Goal: Transaction & Acquisition: Purchase product/service

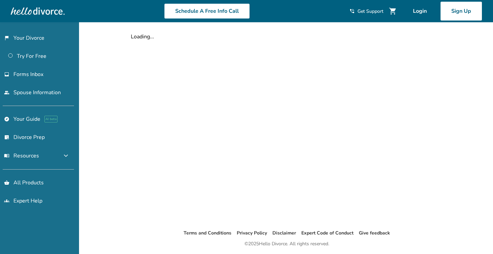
scroll to position [22, 0]
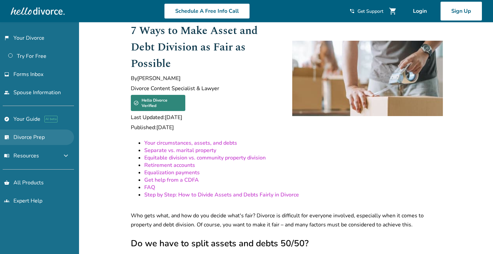
click at [32, 138] on link "list_alt_check Divorce Prep" at bounding box center [37, 136] width 74 height 15
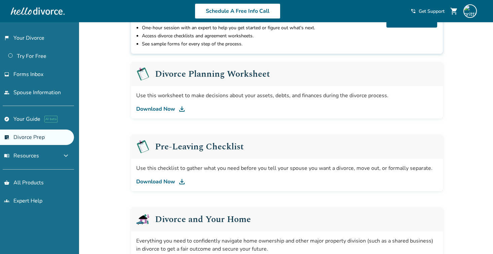
scroll to position [78, 0]
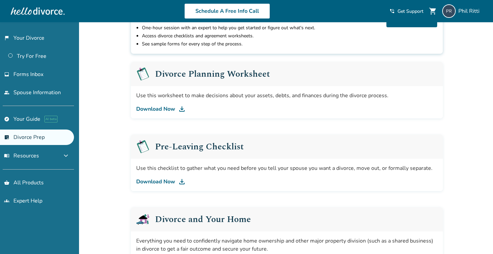
click at [167, 107] on link "Download Now" at bounding box center [286, 109] width 301 height 8
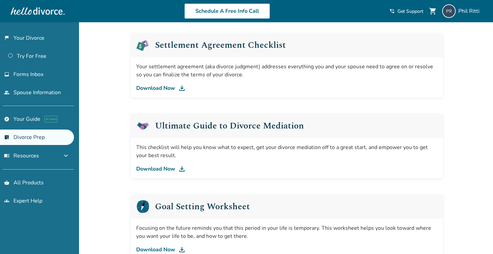
scroll to position [388, 0]
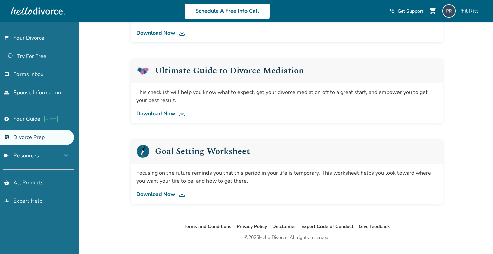
click at [162, 192] on link "Download Now" at bounding box center [286, 194] width 301 height 8
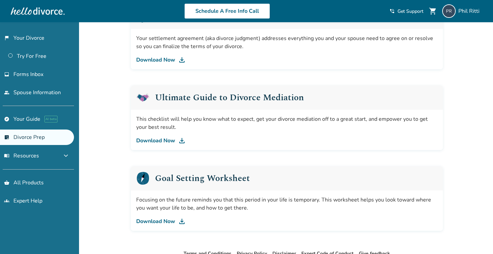
scroll to position [335, 0]
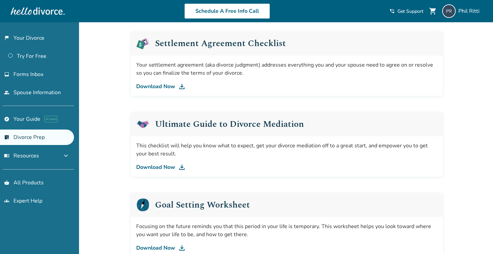
click at [164, 164] on link "Download Now" at bounding box center [286, 167] width 301 height 8
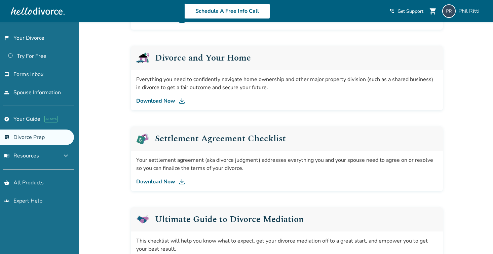
scroll to position [172, 0]
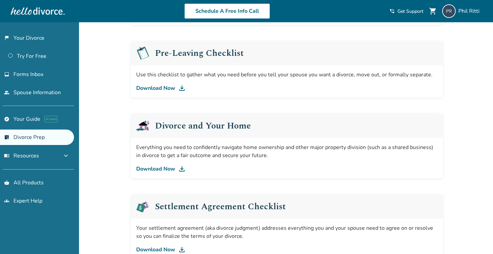
click at [164, 166] on link "Download Now" at bounding box center [286, 169] width 301 height 8
click at [31, 154] on span "menu_book Resources" at bounding box center [21, 155] width 35 height 7
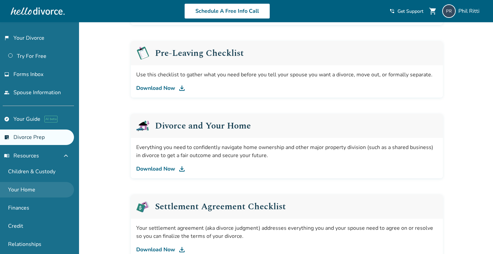
scroll to position [32, 0]
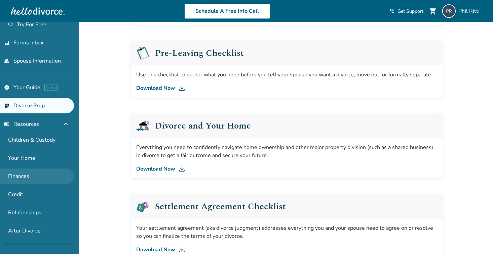
click at [24, 171] on link "Finances" at bounding box center [37, 176] width 74 height 15
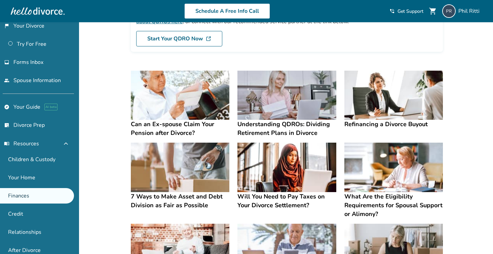
scroll to position [89, 0]
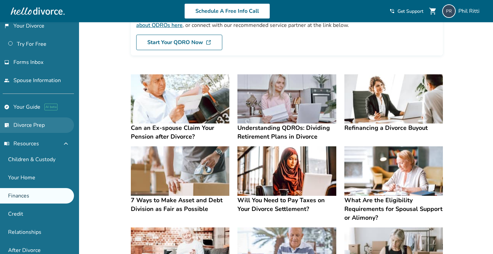
click at [36, 124] on link "list_alt_check Divorce Prep" at bounding box center [37, 124] width 74 height 15
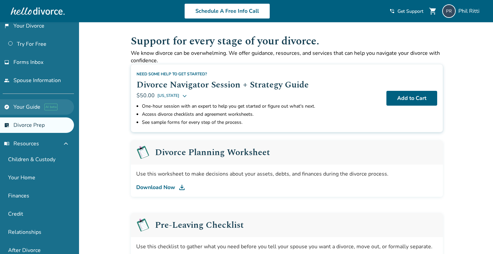
click at [29, 110] on link "explore Your Guide AI beta" at bounding box center [37, 106] width 74 height 15
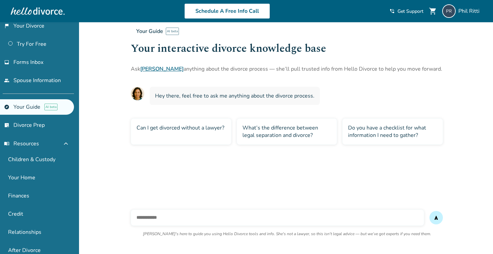
click at [168, 126] on div "Can I get divorced without a lawyer?" at bounding box center [181, 131] width 101 height 26
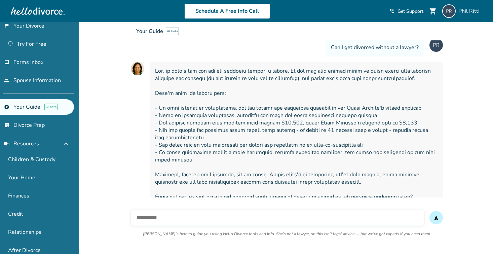
scroll to position [79, 0]
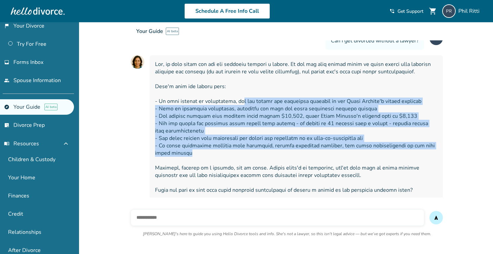
drag, startPoint x: 238, startPoint y: 100, endPoint x: 396, endPoint y: 149, distance: 165.0
click at [396, 148] on span at bounding box center [296, 127] width 283 height 133
click at [396, 149] on span at bounding box center [296, 127] width 283 height 133
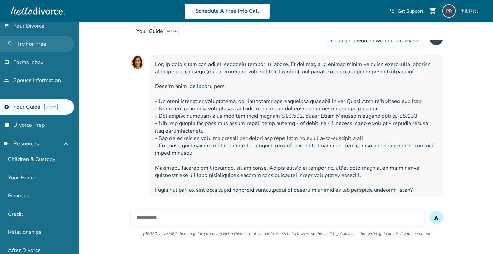
click at [34, 43] on link "Try For Free" at bounding box center [37, 43] width 74 height 15
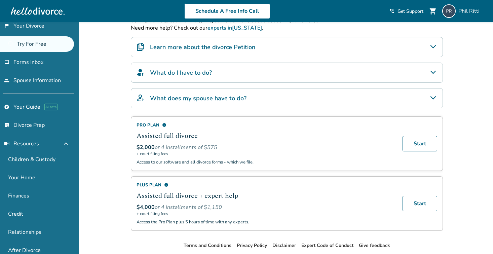
scroll to position [142, 0]
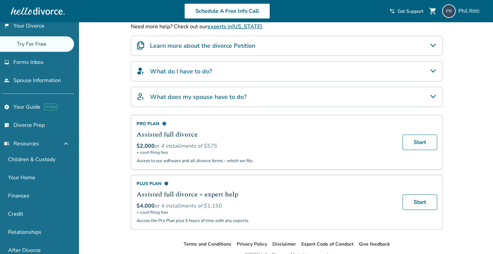
click at [236, 96] on h4 "What does my spouse have to do?" at bounding box center [198, 96] width 97 height 9
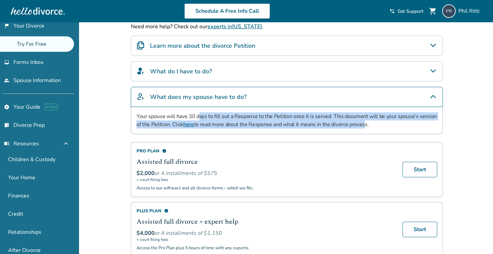
drag, startPoint x: 200, startPoint y: 116, endPoint x: 362, endPoint y: 121, distance: 162.5
click at [362, 121] on p "Your spouse will have 30 days to fill out a Response to the Petition once it is…" at bounding box center [287, 120] width 301 height 16
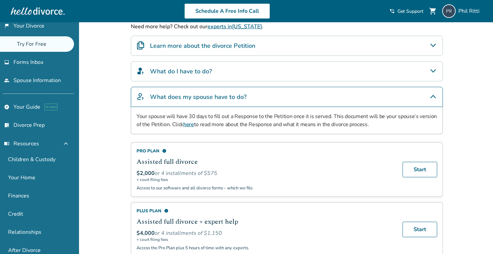
click at [187, 123] on link "here" at bounding box center [188, 124] width 11 height 7
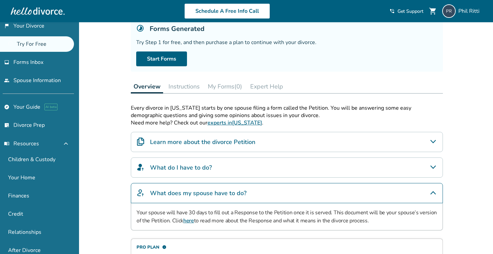
scroll to position [41, 0]
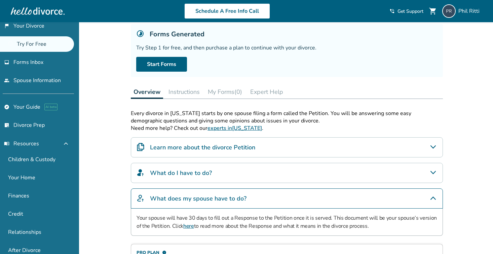
click at [274, 94] on button "Expert Help" at bounding box center [267, 91] width 38 height 13
click at [274, 91] on button "Expert Help" at bounding box center [267, 91] width 38 height 13
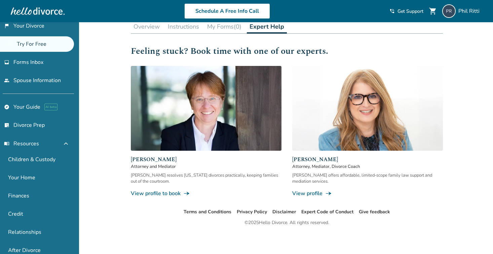
scroll to position [88, 0]
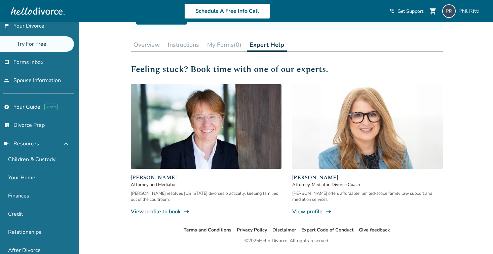
click at [185, 45] on button "Instructions" at bounding box center [183, 44] width 37 height 13
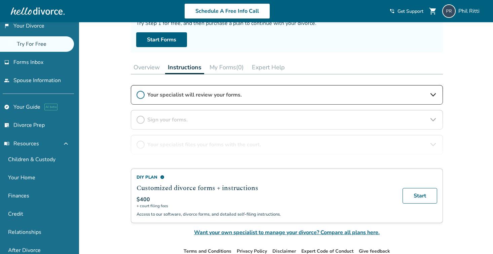
scroll to position [63, 0]
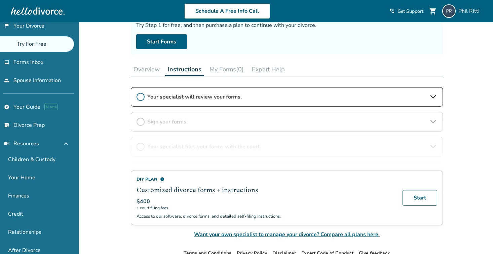
click at [149, 70] on button "Overview" at bounding box center [147, 69] width 32 height 13
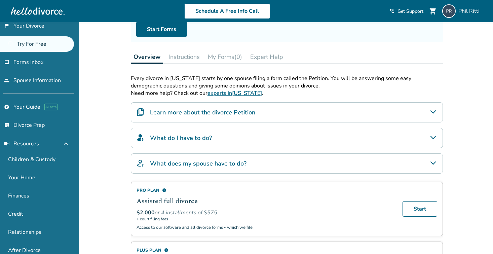
scroll to position [68, 0]
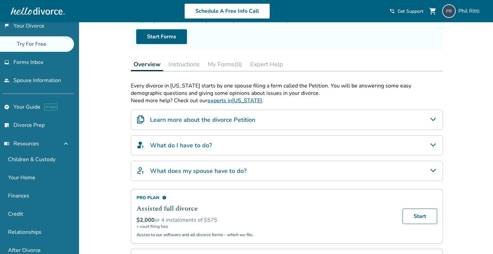
click at [224, 121] on h4 "Learn more about the divorce Petition" at bounding box center [202, 119] width 105 height 9
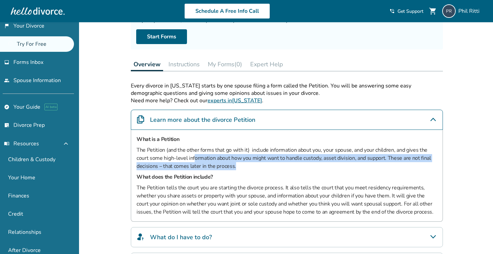
drag, startPoint x: 193, startPoint y: 156, endPoint x: 377, endPoint y: 162, distance: 183.8
click at [377, 162] on p "The Petition (and the other forms that go with it) include information about yo…" at bounding box center [287, 158] width 301 height 24
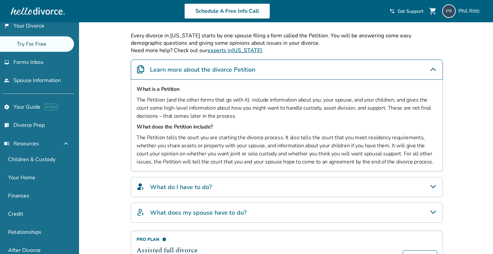
scroll to position [123, 0]
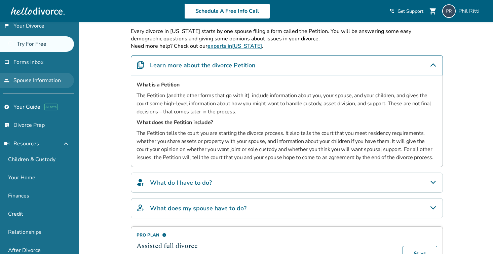
click at [44, 80] on link "people Spouse Information" at bounding box center [37, 80] width 74 height 15
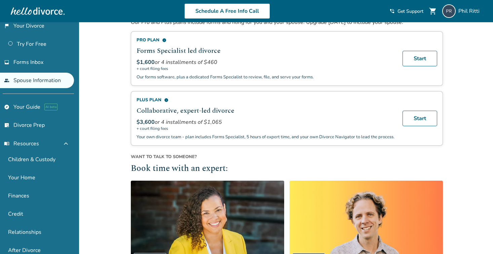
scroll to position [97, 0]
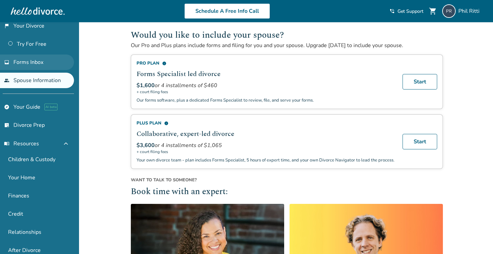
click at [46, 63] on link "inbox Forms Inbox" at bounding box center [37, 61] width 74 height 15
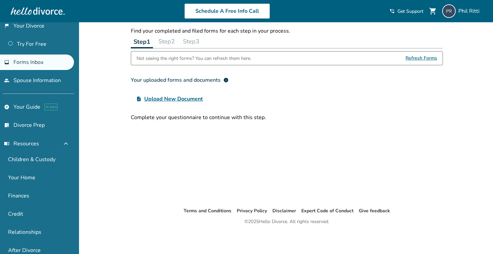
scroll to position [22, 0]
click at [173, 99] on span "Upload New Document" at bounding box center [173, 99] width 59 height 8
click at [0, 0] on input "upload_file Upload New Document" at bounding box center [0, 0] width 0 height 0
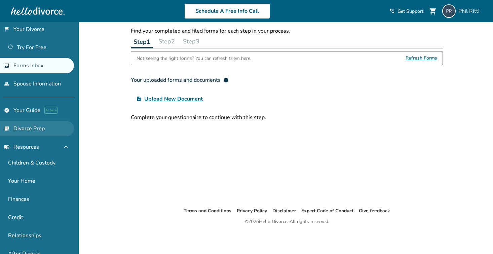
scroll to position [0, 0]
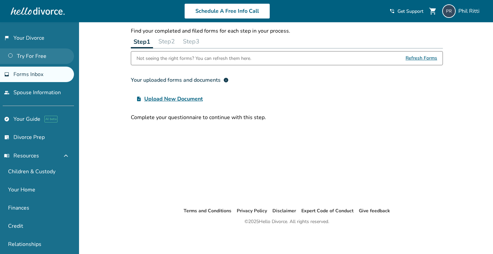
click at [29, 56] on link "Try For Free" at bounding box center [37, 55] width 74 height 15
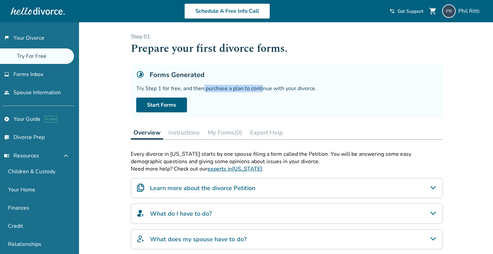
drag, startPoint x: 202, startPoint y: 88, endPoint x: 262, endPoint y: 88, distance: 60.2
click at [262, 88] on div "Try Step 1 for free, and then purchase a plan to continue with your divorce." at bounding box center [286, 88] width 301 height 7
drag, startPoint x: 158, startPoint y: 88, endPoint x: 318, endPoint y: 89, distance: 159.1
click at [318, 89] on div "Try Step 1 for free, and then purchase a plan to continue with your divorce." at bounding box center [286, 88] width 301 height 7
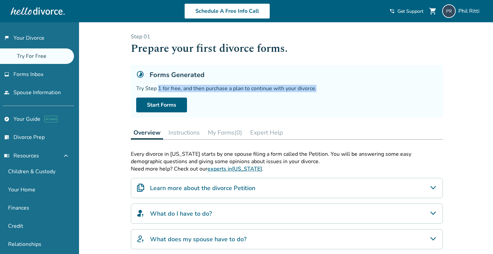
click at [318, 89] on div "Try Step 1 for free, and then purchase a plan to continue with your divorce." at bounding box center [286, 88] width 301 height 7
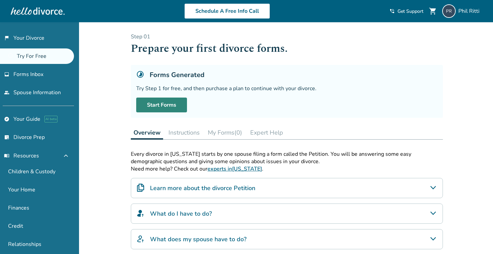
click at [172, 104] on link "Start Forms" at bounding box center [161, 105] width 51 height 15
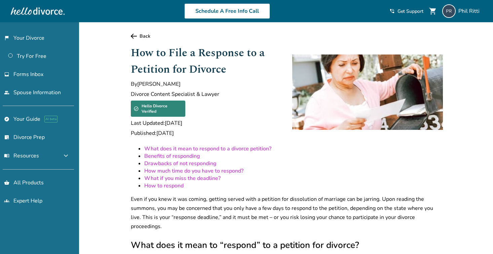
click at [201, 160] on link "Drawbacks of not responding" at bounding box center [180, 163] width 72 height 7
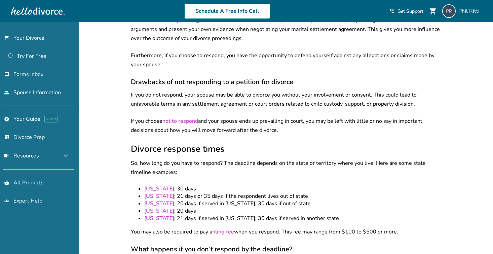
drag, startPoint x: 220, startPoint y: 78, endPoint x: 419, endPoint y: 89, distance: 200.1
click at [419, 90] on p "If you do not respond, your spouse may be able to divorce you without your invo…" at bounding box center [287, 99] width 312 height 18
drag, startPoint x: 225, startPoint y: 105, endPoint x: 396, endPoint y: 111, distance: 171.3
click at [396, 117] on p "If you choose not to respond and your spouse ends up prevailing in court, you m…" at bounding box center [287, 126] width 312 height 18
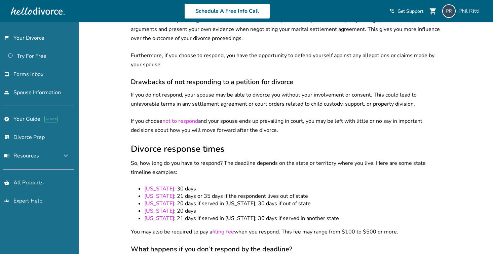
click at [396, 117] on p "If you choose not to respond and your spouse ends up prevailing in court, you m…" at bounding box center [287, 126] width 312 height 18
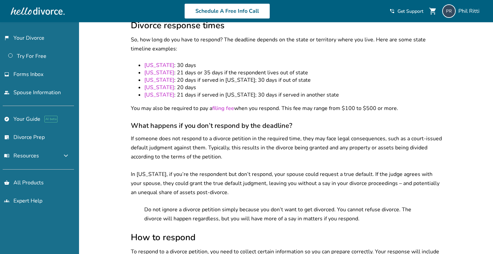
scroll to position [537, 0]
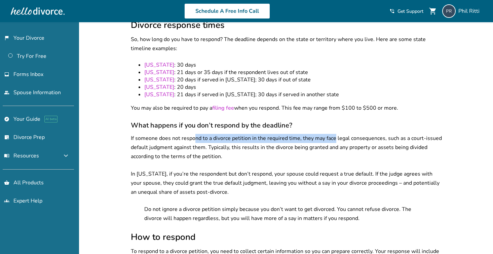
drag, startPoint x: 194, startPoint y: 122, endPoint x: 334, endPoint y: 122, distance: 139.2
click at [334, 134] on p "If someone does not respond to a divorce petition in the required time, they ma…" at bounding box center [287, 147] width 312 height 27
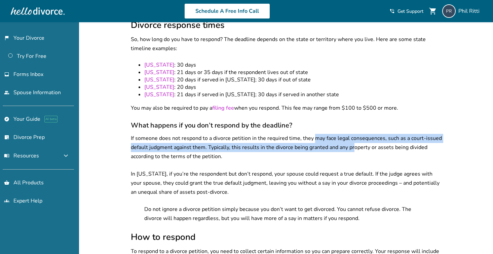
drag, startPoint x: 313, startPoint y: 121, endPoint x: 355, endPoint y: 128, distance: 41.6
click at [355, 134] on p "If someone does not respond to a divorce petition in the required time, they ma…" at bounding box center [287, 147] width 312 height 27
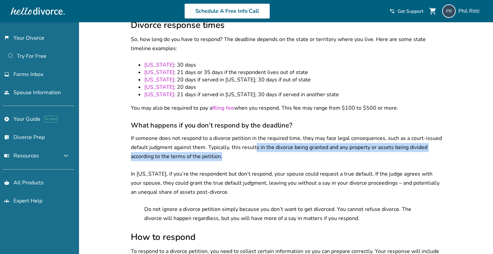
drag, startPoint x: 255, startPoint y: 131, endPoint x: 372, endPoint y: 143, distance: 117.7
click at [372, 143] on p "If someone does not respond to a divorce petition in the required time, they ma…" at bounding box center [287, 147] width 312 height 27
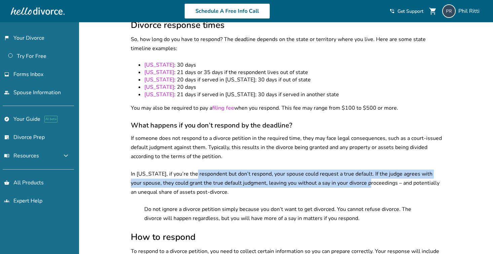
drag, startPoint x: 190, startPoint y: 155, endPoint x: 357, endPoint y: 164, distance: 166.4
click at [357, 170] on p "In California, if you’re the respondent but don’t respond, your spouse could re…" at bounding box center [287, 183] width 312 height 27
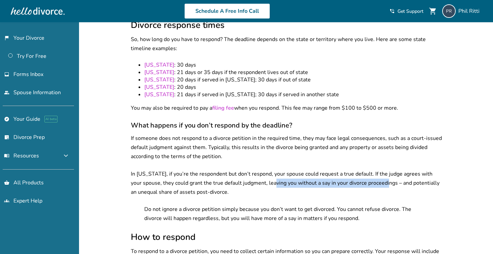
drag, startPoint x: 263, startPoint y: 166, endPoint x: 375, endPoint y: 166, distance: 112.3
click at [375, 170] on p "In California, if you’re the respondent but don’t respond, your spouse could re…" at bounding box center [287, 183] width 312 height 27
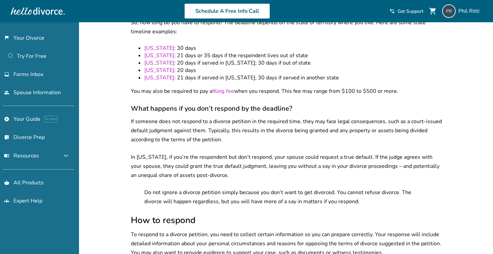
scroll to position [559, 0]
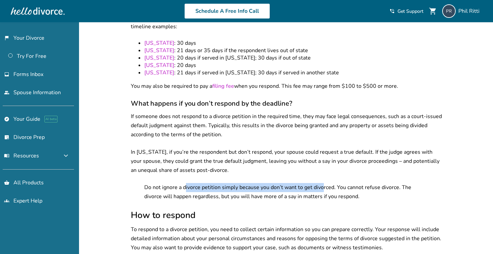
drag, startPoint x: 185, startPoint y: 170, endPoint x: 370, endPoint y: 173, distance: 185.0
click at [370, 183] on p "Do not ignore a divorce petition simply because you don’t want to get divorced.…" at bounding box center [286, 192] width 285 height 18
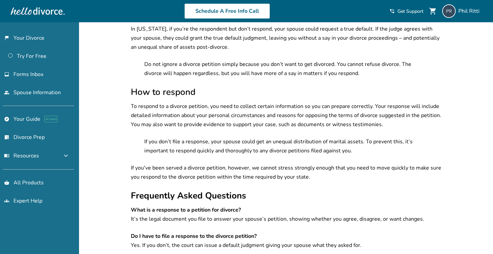
scroll to position [683, 0]
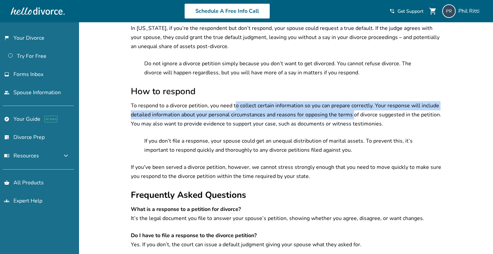
drag, startPoint x: 236, startPoint y: 88, endPoint x: 352, endPoint y: 97, distance: 116.7
click at [352, 101] on p "To respond to a divorce petition, you need to collect certain information so yo…" at bounding box center [287, 114] width 312 height 27
click at [300, 101] on p "To respond to a divorce petition, you need to collect certain information so yo…" at bounding box center [287, 114] width 312 height 27
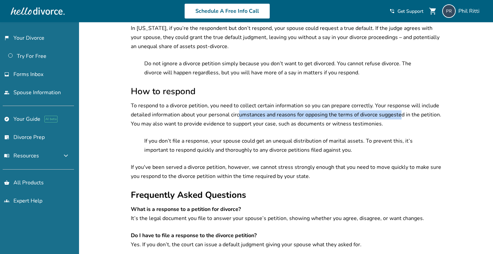
drag, startPoint x: 239, startPoint y: 98, endPoint x: 398, endPoint y: 98, distance: 159.4
click at [398, 101] on p "To respond to a divorce petition, you need to collect certain information so yo…" at bounding box center [287, 114] width 312 height 27
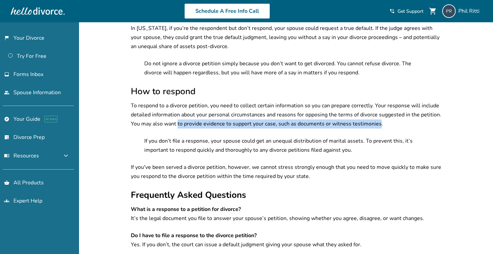
drag, startPoint x: 177, startPoint y: 107, endPoint x: 380, endPoint y: 108, distance: 202.8
click at [380, 108] on p "To respond to a divorce petition, you need to collect certain information so yo…" at bounding box center [287, 114] width 312 height 27
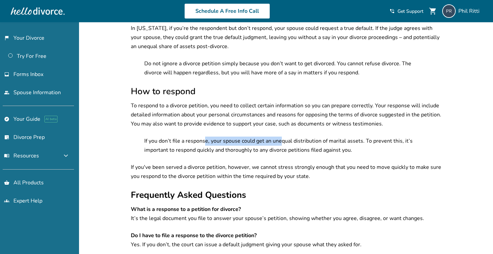
drag, startPoint x: 204, startPoint y: 126, endPoint x: 281, endPoint y: 124, distance: 77.4
click at [281, 137] on p "If you don’t file a response, your spouse could get an unequal distribution of …" at bounding box center [286, 146] width 285 height 18
drag, startPoint x: 226, startPoint y: 125, endPoint x: 302, endPoint y: 124, distance: 75.7
click at [302, 137] on p "If you don’t file a response, your spouse could get an unequal distribution of …" at bounding box center [286, 146] width 285 height 18
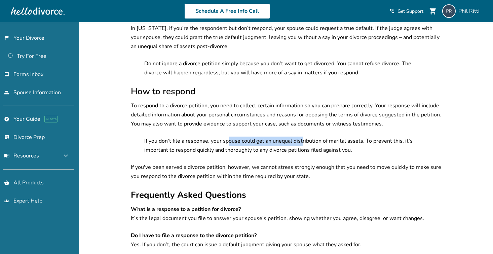
click at [302, 137] on p "If you don’t file a response, your spouse could get an unequal distribution of …" at bounding box center [286, 146] width 285 height 18
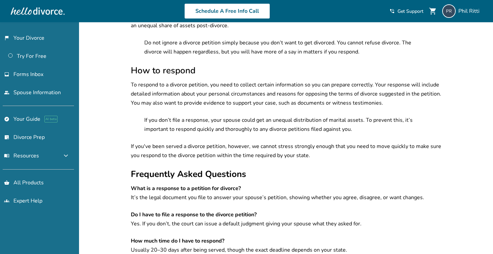
scroll to position [704, 0]
drag, startPoint x: 213, startPoint y: 140, endPoint x: 322, endPoint y: 141, distance: 109.3
click at [322, 142] on p "If you've been served a divorce petition, however, we cannot stress strongly en…" at bounding box center [287, 151] width 312 height 18
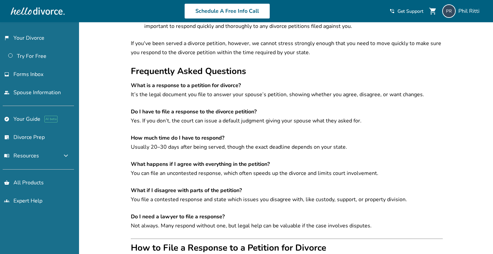
scroll to position [807, 0]
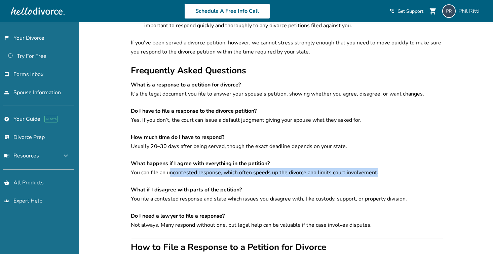
drag, startPoint x: 170, startPoint y: 157, endPoint x: 383, endPoint y: 157, distance: 213.9
click at [383, 159] on p "What happens if I agree with everything in the petition? You can file an uncont…" at bounding box center [287, 168] width 312 height 18
click at [363, 159] on p "What happens if I agree with everything in the petition? You can file an uncont…" at bounding box center [287, 168] width 312 height 18
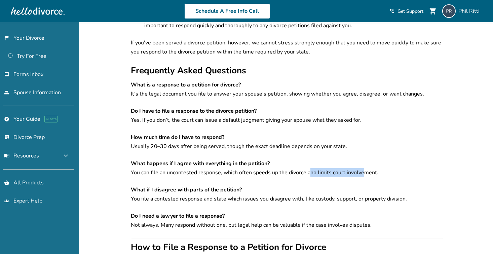
drag, startPoint x: 363, startPoint y: 156, endPoint x: 308, endPoint y: 154, distance: 54.9
click at [308, 159] on p "What happens if I agree with everything in the petition? You can file an uncont…" at bounding box center [287, 168] width 312 height 18
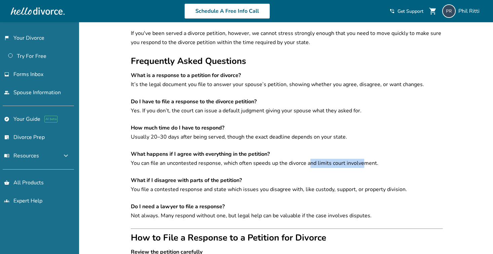
scroll to position [818, 0]
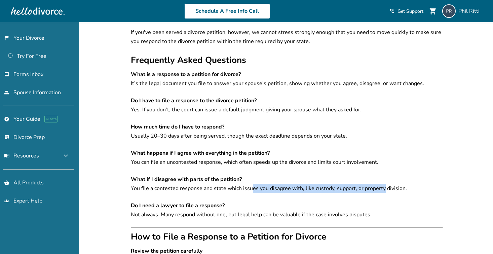
drag, startPoint x: 251, startPoint y: 173, endPoint x: 384, endPoint y: 171, distance: 132.9
click at [384, 175] on p "What if I disagree with parts of the petition? You file a contested response an…" at bounding box center [287, 184] width 312 height 18
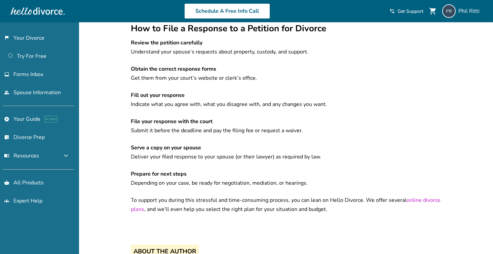
scroll to position [1026, 0]
drag, startPoint x: 194, startPoint y: 168, endPoint x: 302, endPoint y: 167, distance: 108.3
click at [302, 169] on p "Prepare for next steps Depending on your case, be ready for negotiation, mediat…" at bounding box center [287, 178] width 312 height 18
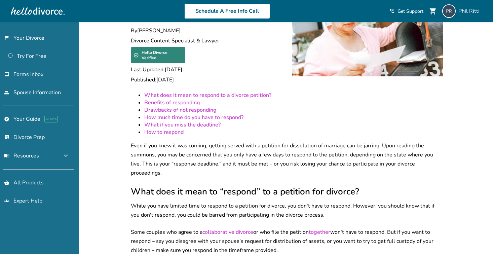
scroll to position [0, 0]
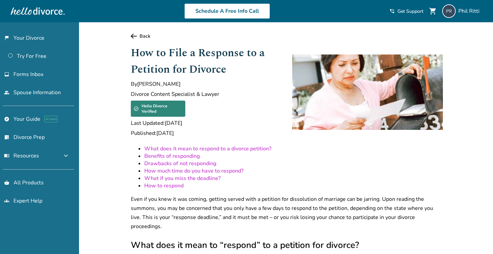
click at [140, 36] on link "Back" at bounding box center [287, 36] width 312 height 6
click at [133, 36] on icon at bounding box center [134, 36] width 6 height 5
click at [30, 37] on link "flag_2 Your Divorce" at bounding box center [37, 37] width 74 height 15
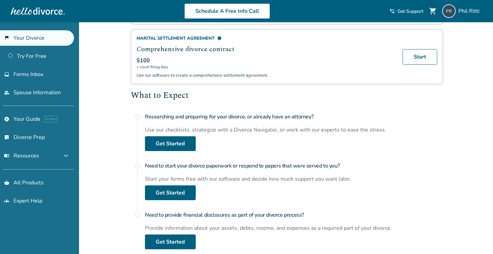
scroll to position [178, 0]
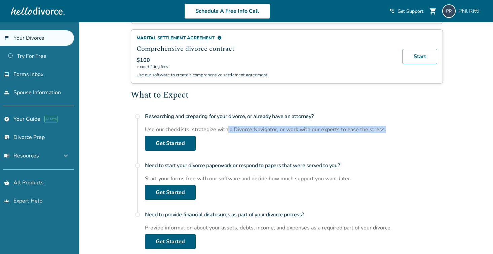
drag, startPoint x: 227, startPoint y: 128, endPoint x: 275, endPoint y: 133, distance: 49.0
click at [275, 133] on div "Researching and preparing for your divorce, or already have an attorney? Use ou…" at bounding box center [294, 130] width 298 height 41
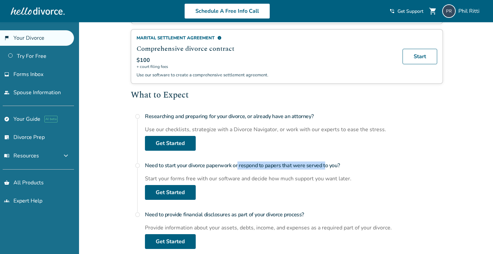
drag, startPoint x: 238, startPoint y: 162, endPoint x: 326, endPoint y: 165, distance: 87.8
click at [326, 165] on h4 "Need to start your divorce paperwork or respond to papers that were served to y…" at bounding box center [294, 165] width 298 height 13
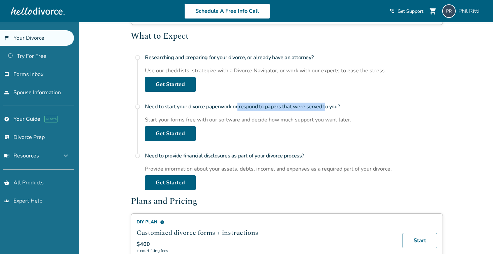
scroll to position [239, 0]
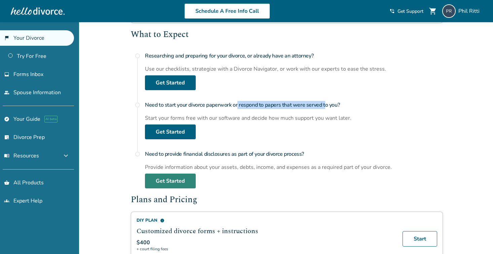
click at [177, 177] on link "Get Started" at bounding box center [170, 181] width 51 height 15
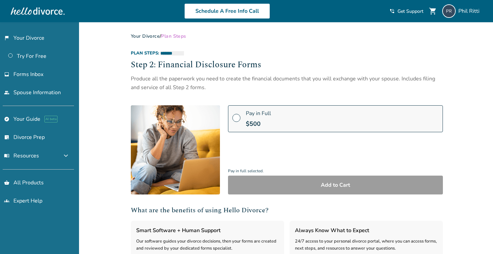
select select "***"
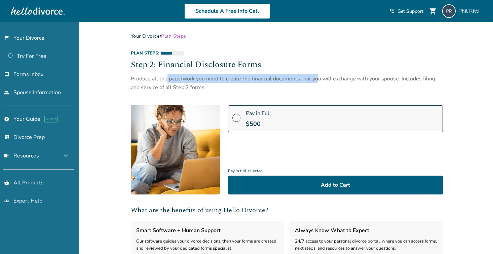
drag, startPoint x: 166, startPoint y: 80, endPoint x: 319, endPoint y: 78, distance: 152.7
click at [319, 78] on div "Produce all the paperwork you need to create the financial documents that you w…" at bounding box center [287, 83] width 312 height 18
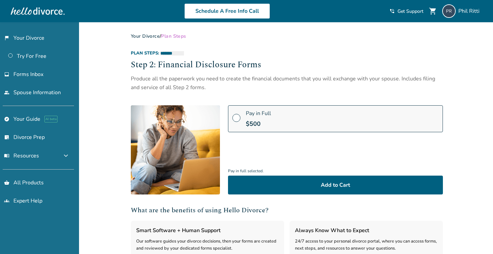
click at [319, 79] on div "Produce all the paperwork you need to create the financial documents that you w…" at bounding box center [287, 83] width 312 height 18
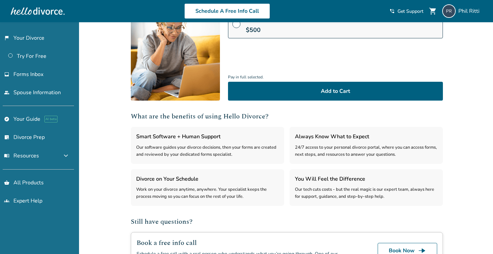
scroll to position [94, 0]
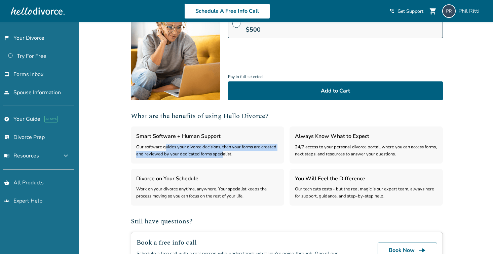
drag, startPoint x: 164, startPoint y: 147, endPoint x: 228, endPoint y: 151, distance: 64.0
click at [226, 151] on div "Our software guides your divorce decisions, then your forms are created and rev…" at bounding box center [207, 151] width 143 height 14
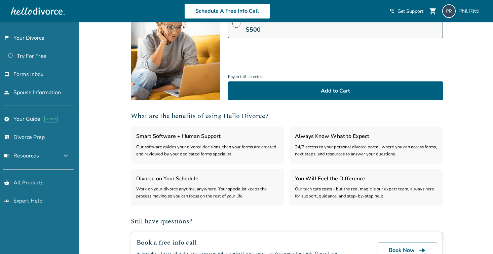
click at [228, 151] on div "Our software guides your divorce decisions, then your forms are created and rev…" at bounding box center [207, 151] width 143 height 14
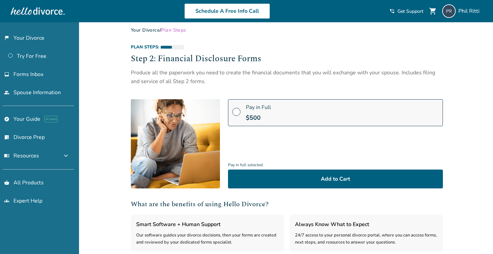
scroll to position [0, 0]
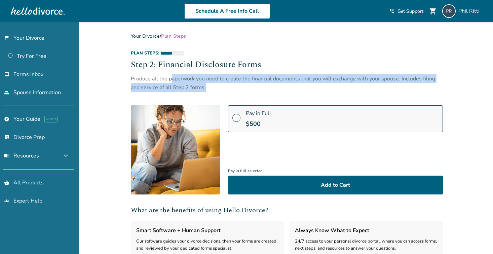
drag, startPoint x: 171, startPoint y: 79, endPoint x: 389, endPoint y: 85, distance: 218.7
click at [389, 85] on div "Produce all the paperwork you need to create the financial documents that you w…" at bounding box center [287, 83] width 312 height 18
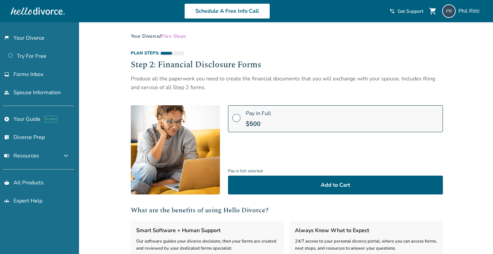
scroll to position [76, 0]
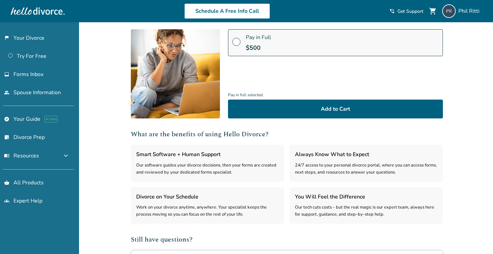
click at [106, 131] on div "**********" at bounding box center [246, 145] width 493 height 399
